Goal: Entertainment & Leisure: Consume media (video, audio)

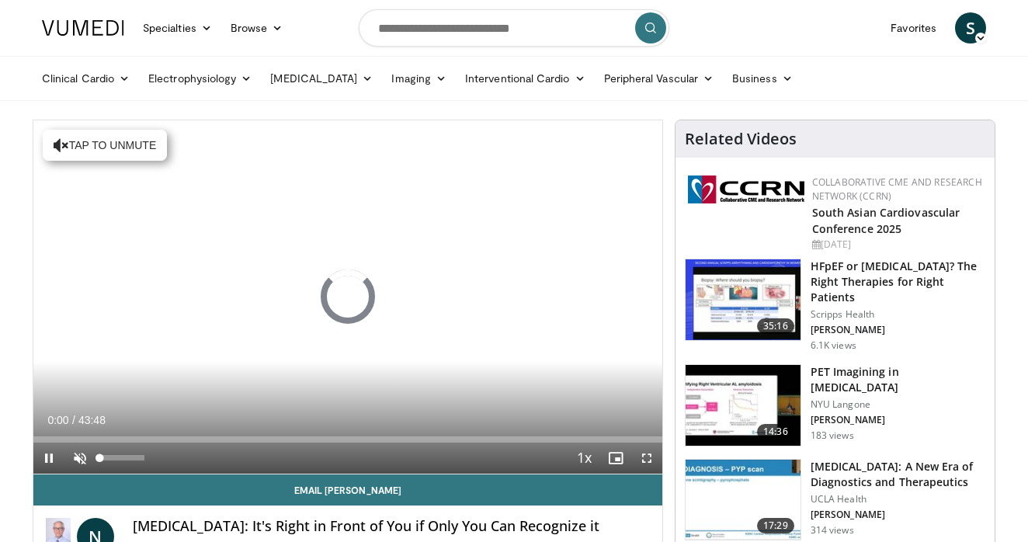
click at [85, 464] on span "Video Player" at bounding box center [79, 458] width 31 height 31
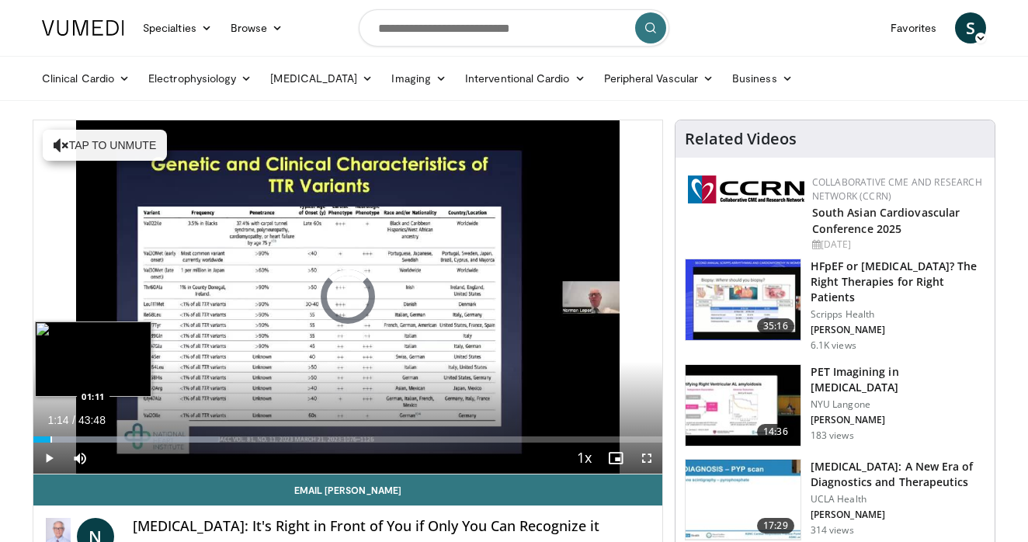
click at [50, 437] on div "Progress Bar" at bounding box center [51, 440] width 2 height 6
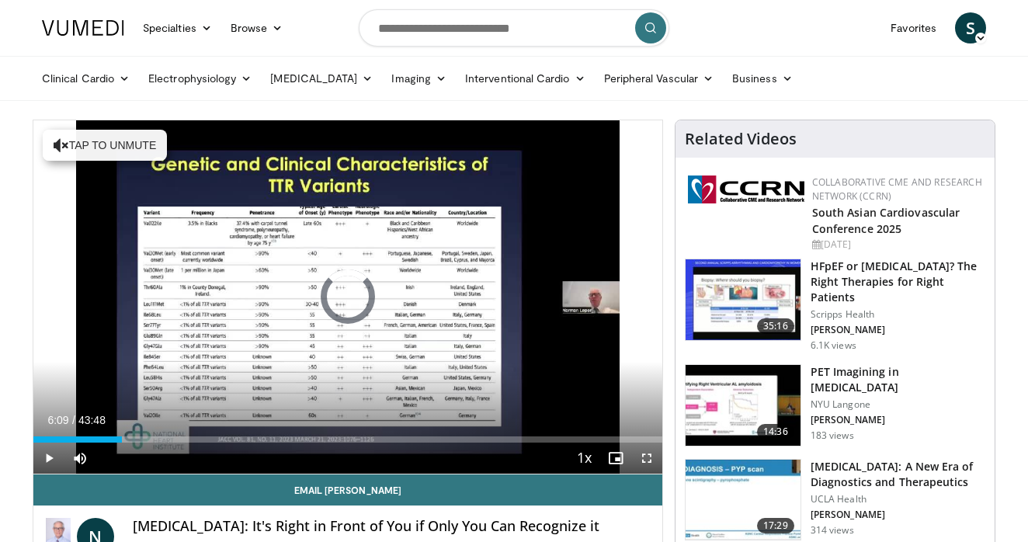
drag, startPoint x: 113, startPoint y: 441, endPoint x: 122, endPoint y: 443, distance: 9.4
click at [122, 443] on div "Current Time 6:09 / Duration 43:48 Play Skip Backward Skip Forward Mute 63% Loa…" at bounding box center [347, 458] width 629 height 31
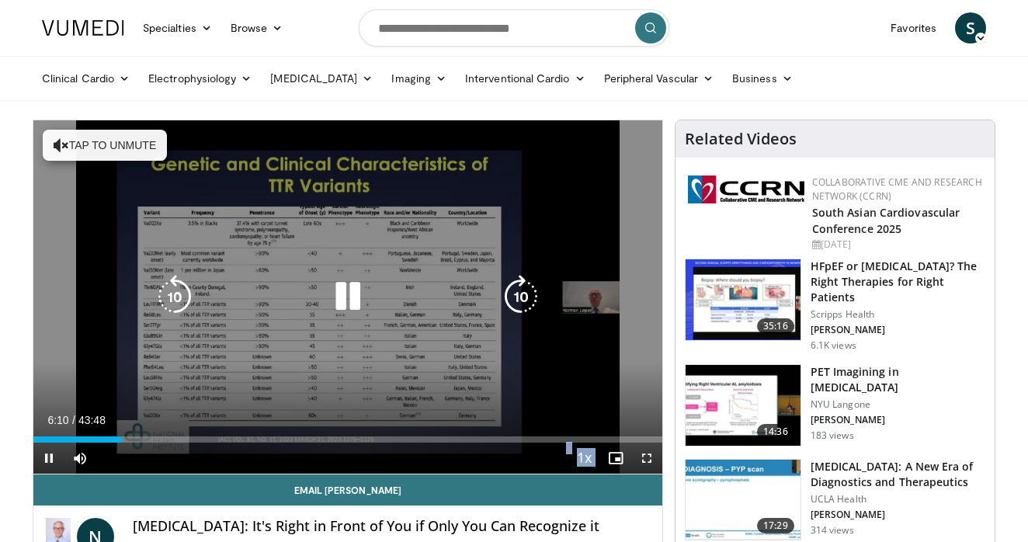
click at [129, 444] on video-js "**********" at bounding box center [347, 297] width 629 height 354
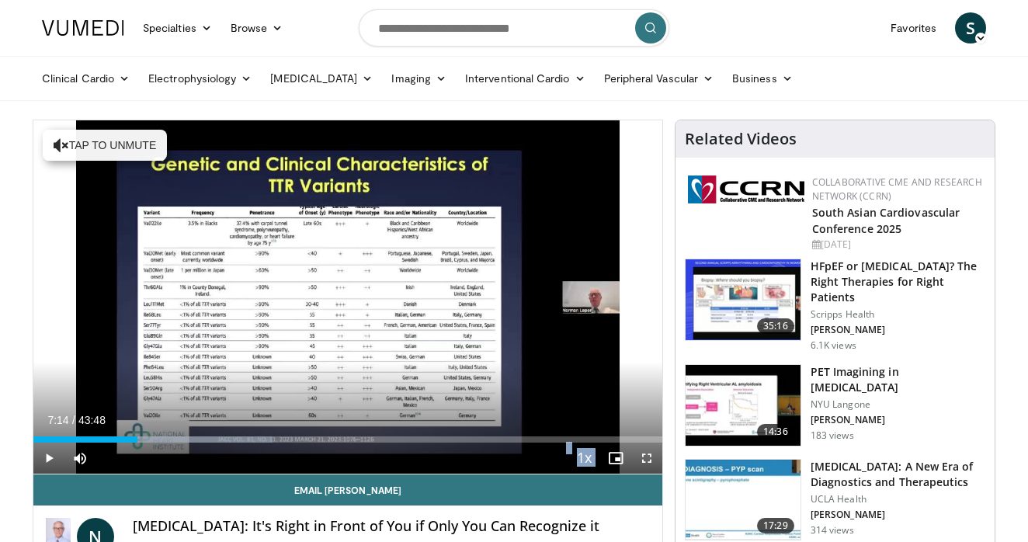
click at [137, 444] on div "Current Time 7:14 / Duration 43:48 Play Skip Backward Skip Forward Mute 63% Loa…" at bounding box center [347, 458] width 629 height 31
click at [52, 452] on span "Video Player" at bounding box center [48, 458] width 31 height 31
